Goal: Entertainment & Leisure: Consume media (video, audio)

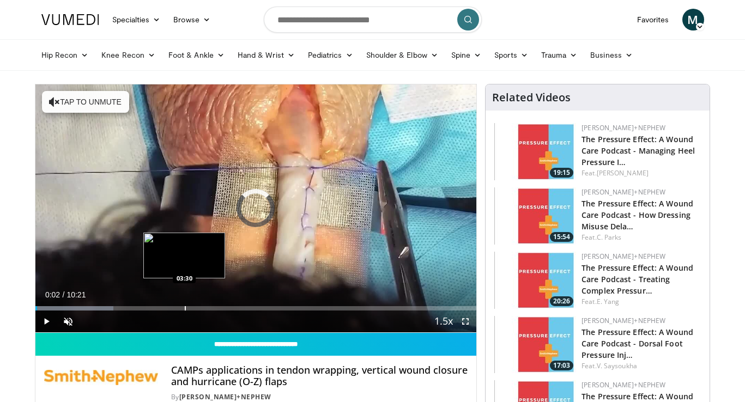
click at [185, 308] on div "Progress Bar" at bounding box center [185, 308] width 1 height 4
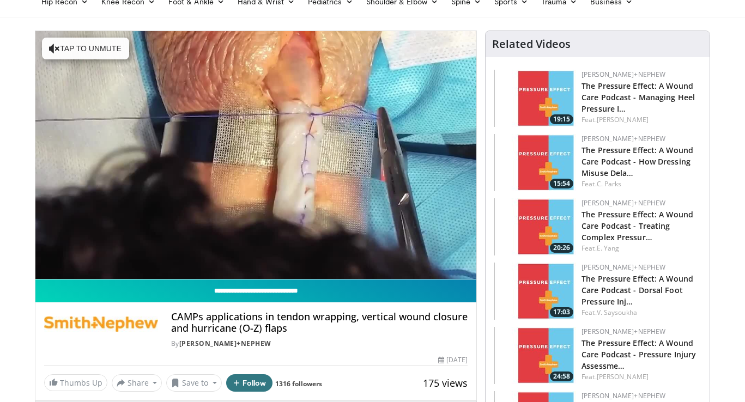
scroll to position [53, 0]
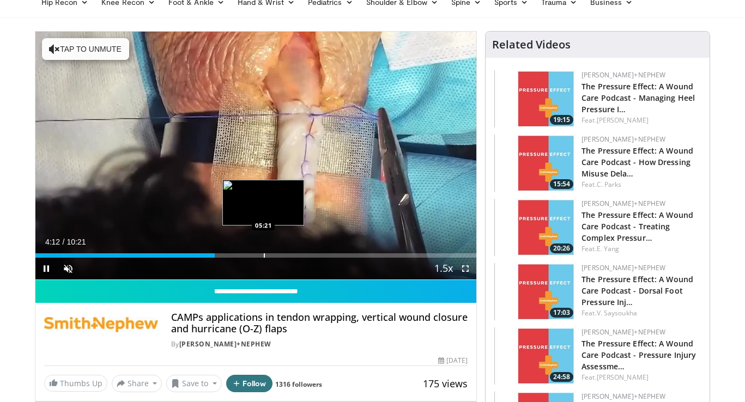
click at [264, 253] on div "Progress Bar" at bounding box center [264, 255] width 1 height 4
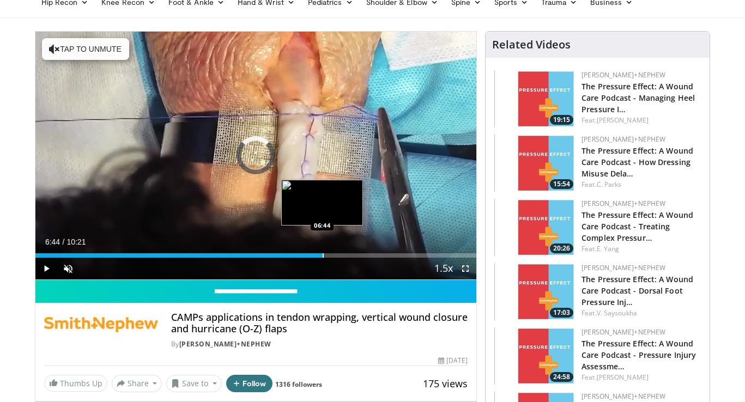
click at [323, 251] on div "Loaded : 51.50% 06:44 06:44" at bounding box center [255, 252] width 441 height 10
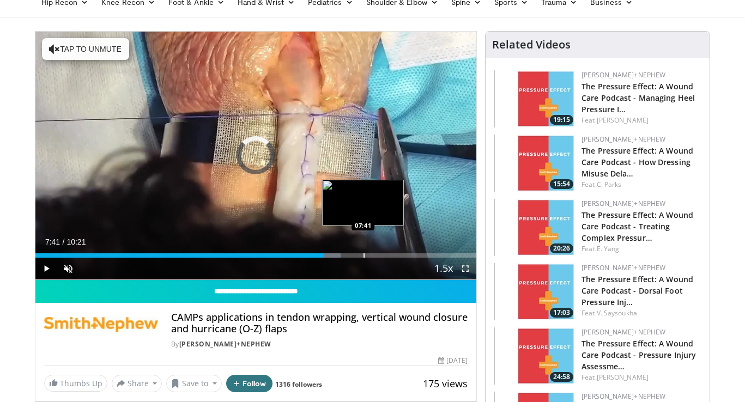
click at [363, 256] on div "Progress Bar" at bounding box center [363, 255] width 1 height 4
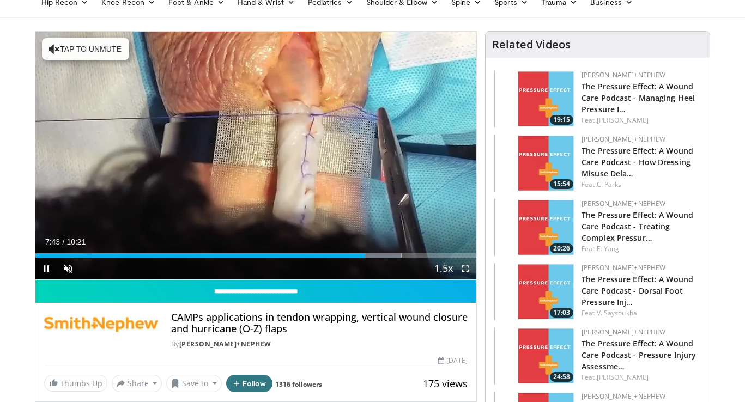
click at [386, 258] on div "Current Time 7:43 / Duration 10:21 Pause Skip Backward Skip Forward Unmute Load…" at bounding box center [255, 269] width 441 height 22
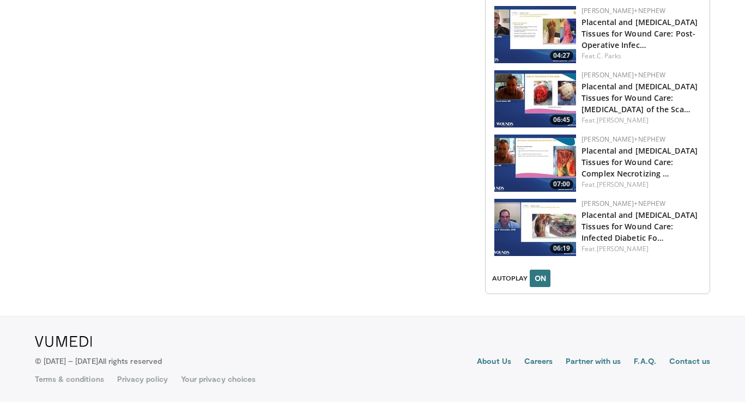
scroll to position [1146, 0]
